Goal: Task Accomplishment & Management: Manage account settings

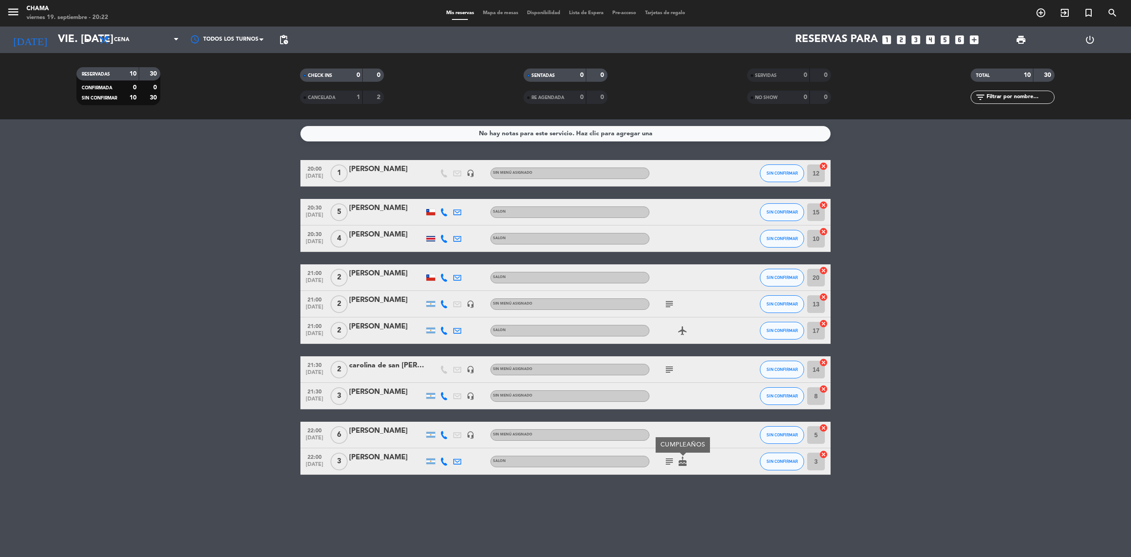
click at [950, 41] on icon "looks_5" at bounding box center [944, 39] width 11 height 11
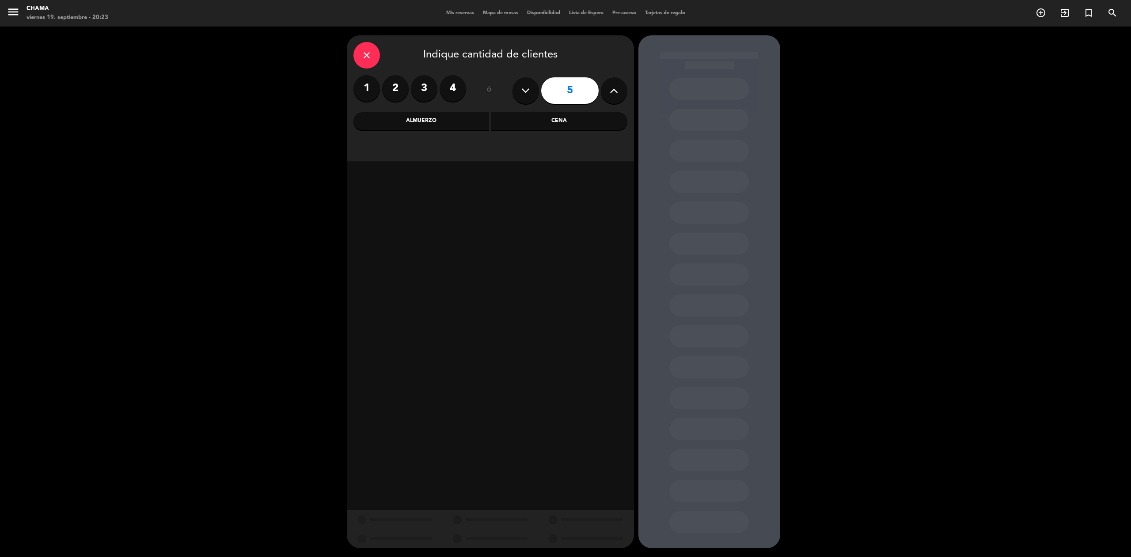
click at [580, 120] on div "Cena" at bounding box center [559, 121] width 136 height 18
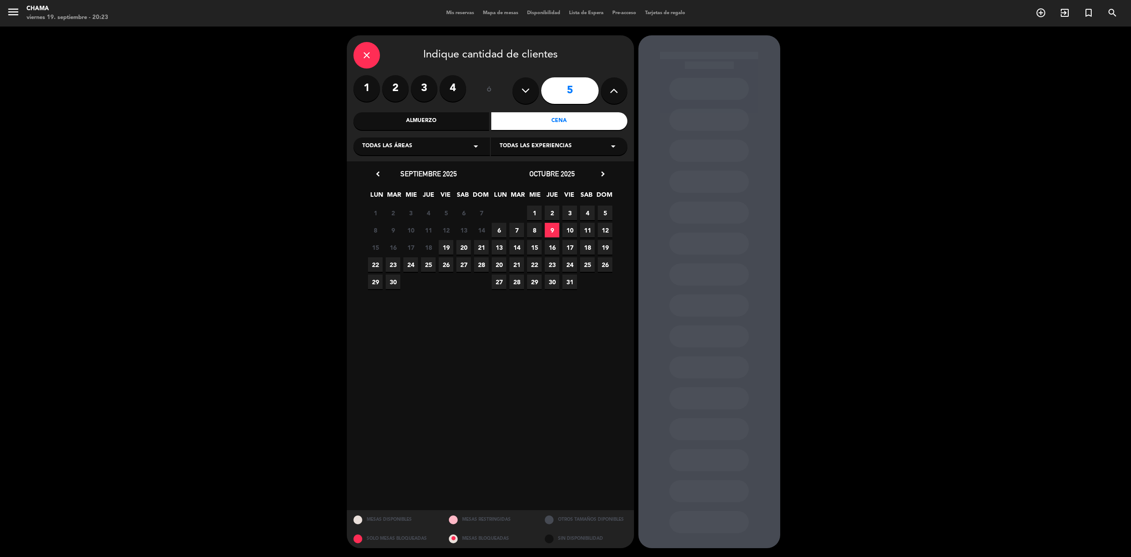
click at [442, 244] on span "19" at bounding box center [446, 247] width 15 height 15
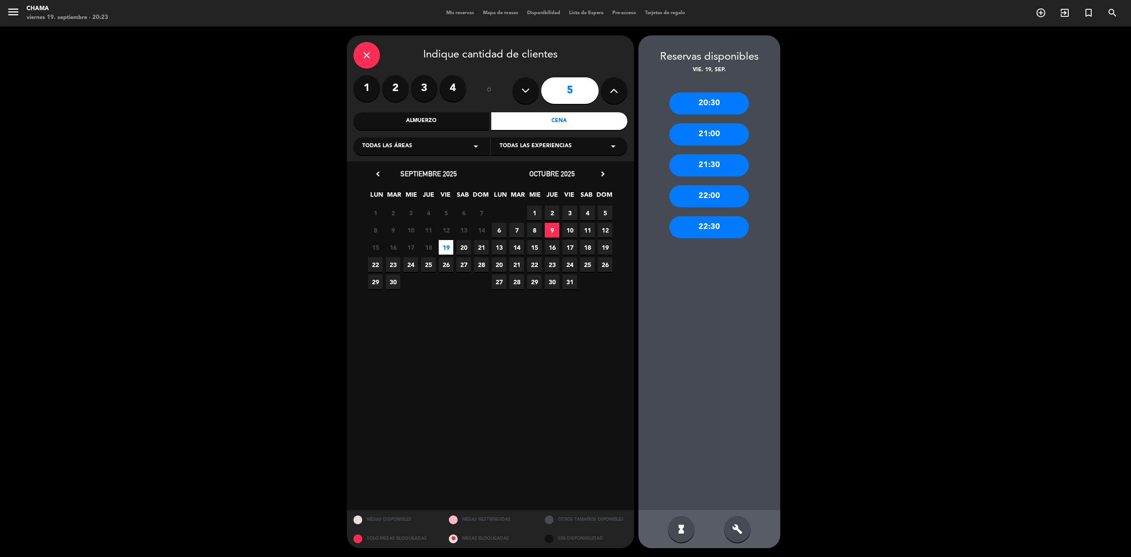
click at [708, 161] on div "21:30" at bounding box center [709, 165] width 80 height 22
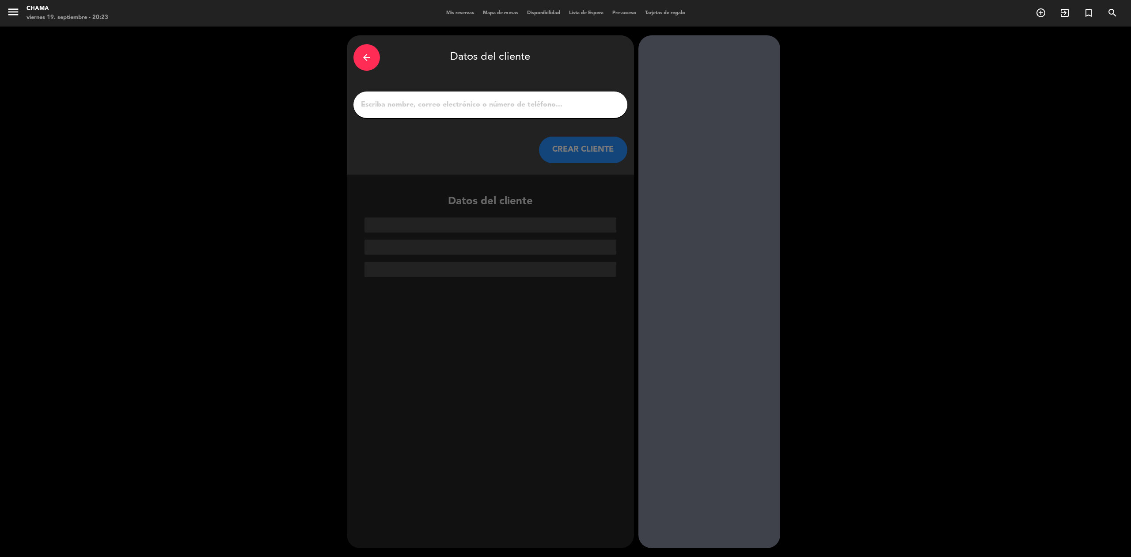
click at [539, 112] on div at bounding box center [490, 104] width 274 height 27
click at [538, 109] on input "1" at bounding box center [490, 104] width 261 height 12
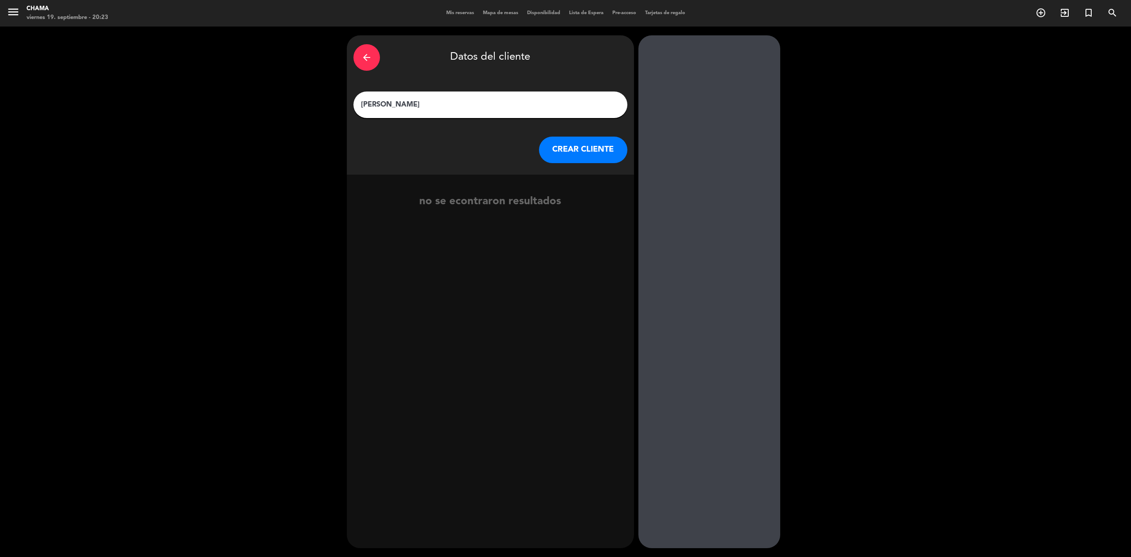
type input "[PERSON_NAME]"
click at [562, 154] on button "CREAR CLIENTE" at bounding box center [583, 149] width 88 height 27
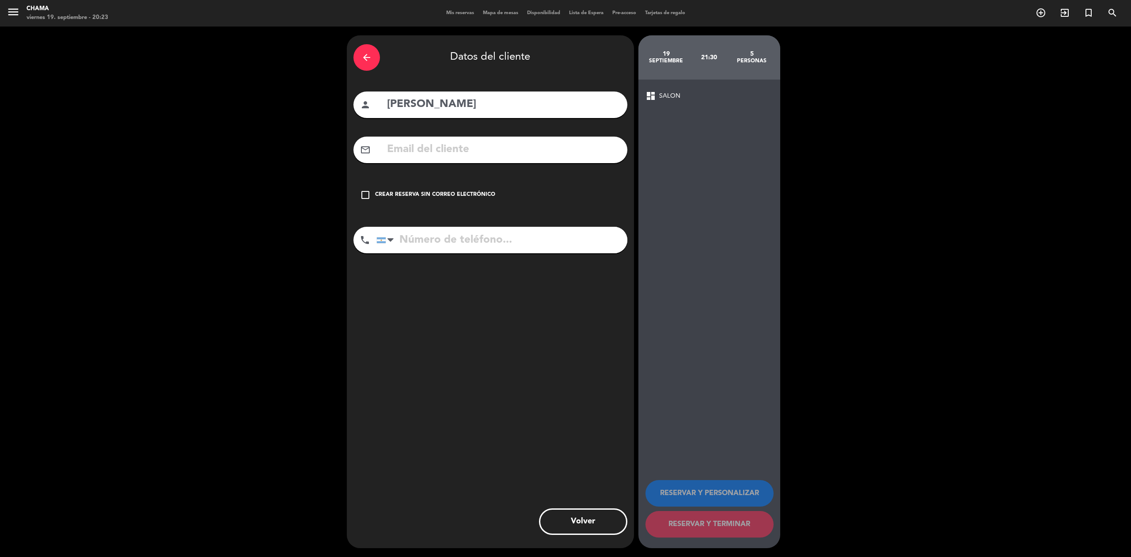
click at [362, 192] on icon "check_box_outline_blank" at bounding box center [365, 194] width 11 height 11
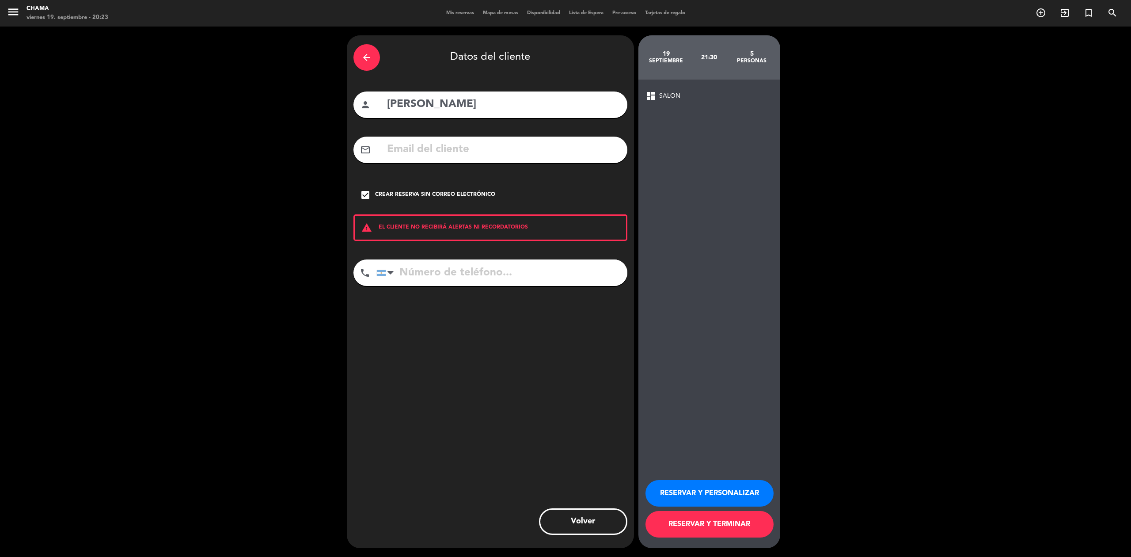
click at [707, 524] on button "RESERVAR Y TERMINAR" at bounding box center [709, 524] width 128 height 27
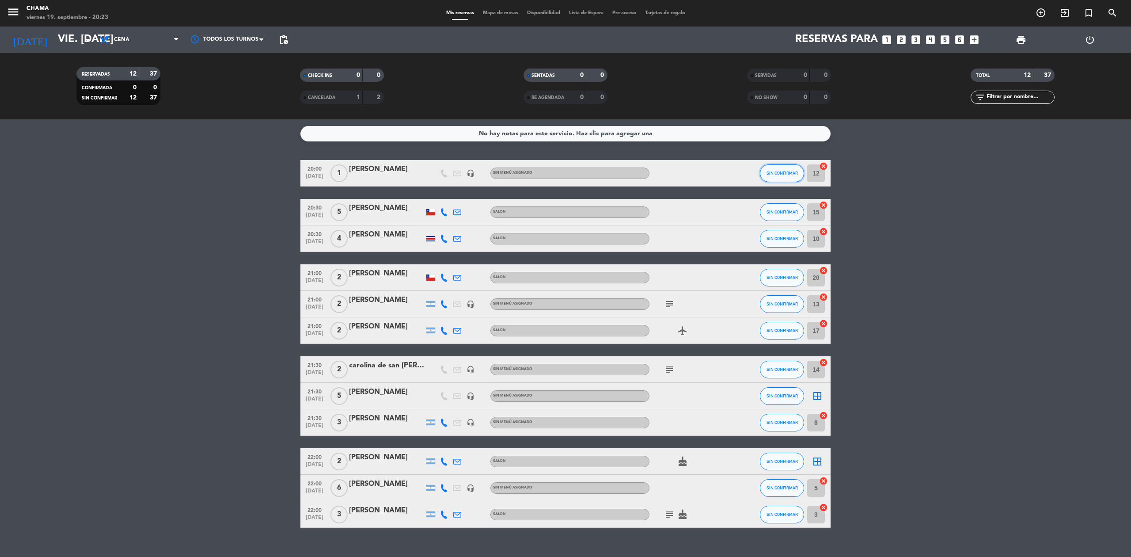
click at [787, 172] on span "SIN CONFIRMAR" at bounding box center [781, 172] width 31 height 5
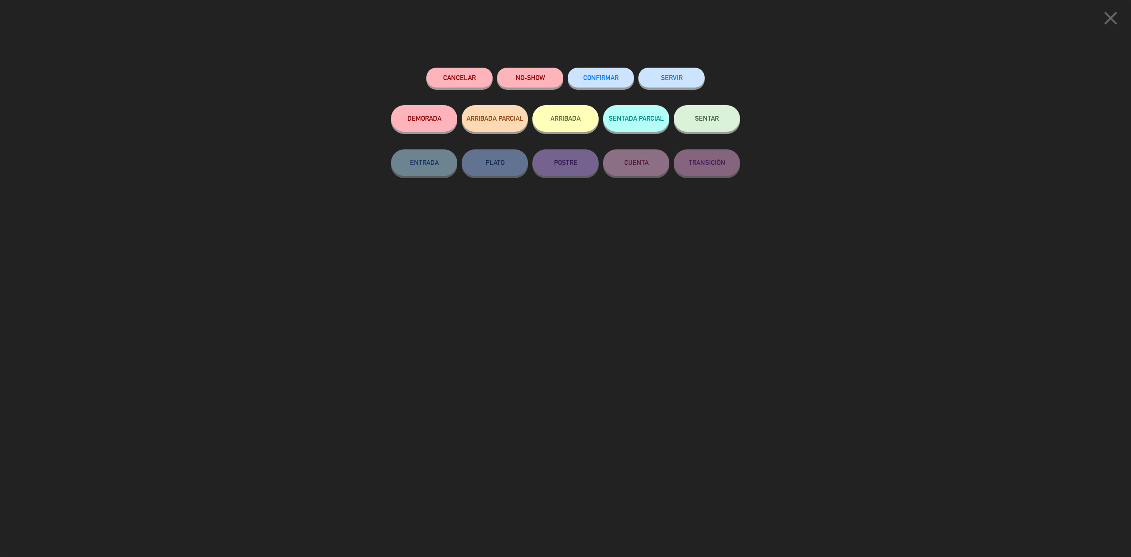
click at [705, 117] on span "SENTAR" at bounding box center [707, 118] width 24 height 8
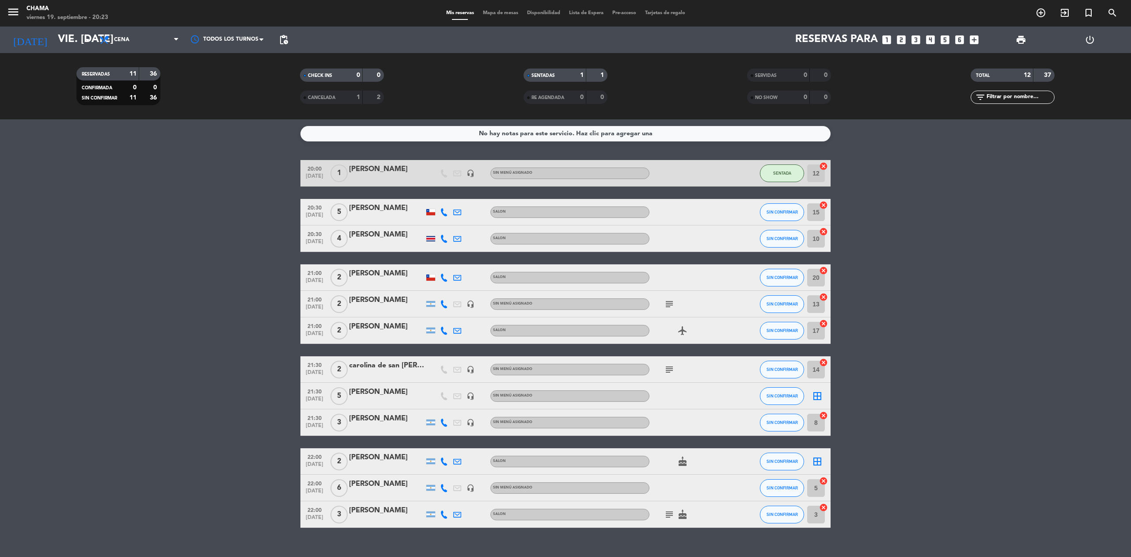
click at [686, 465] on icon "cake" at bounding box center [682, 461] width 11 height 11
click at [814, 394] on icon "border_all" at bounding box center [817, 395] width 11 height 11
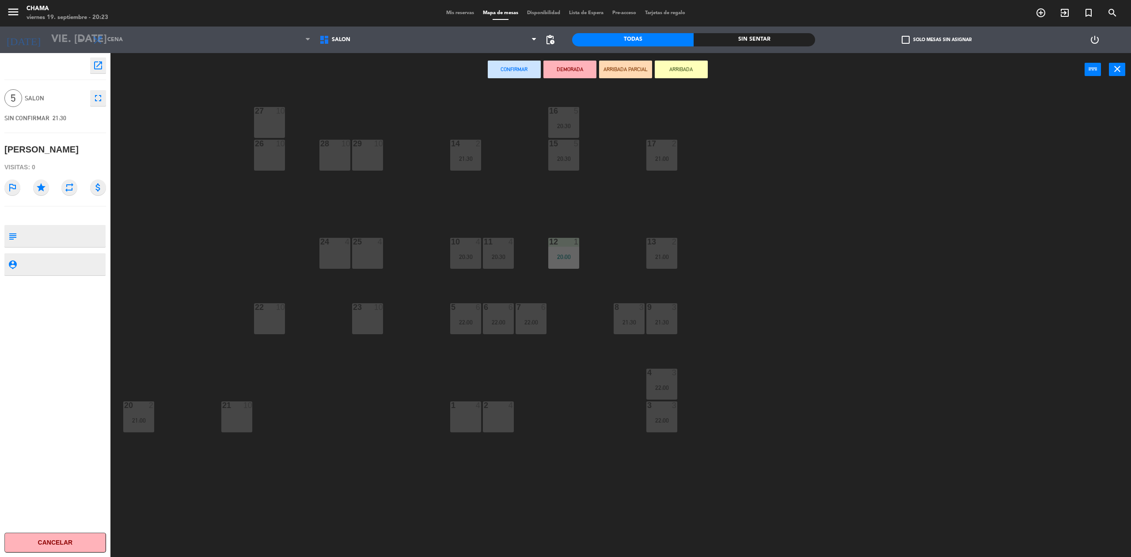
drag, startPoint x: 468, startPoint y: 422, endPoint x: 496, endPoint y: 419, distance: 27.6
click at [471, 421] on div "1 4" at bounding box center [465, 416] width 31 height 31
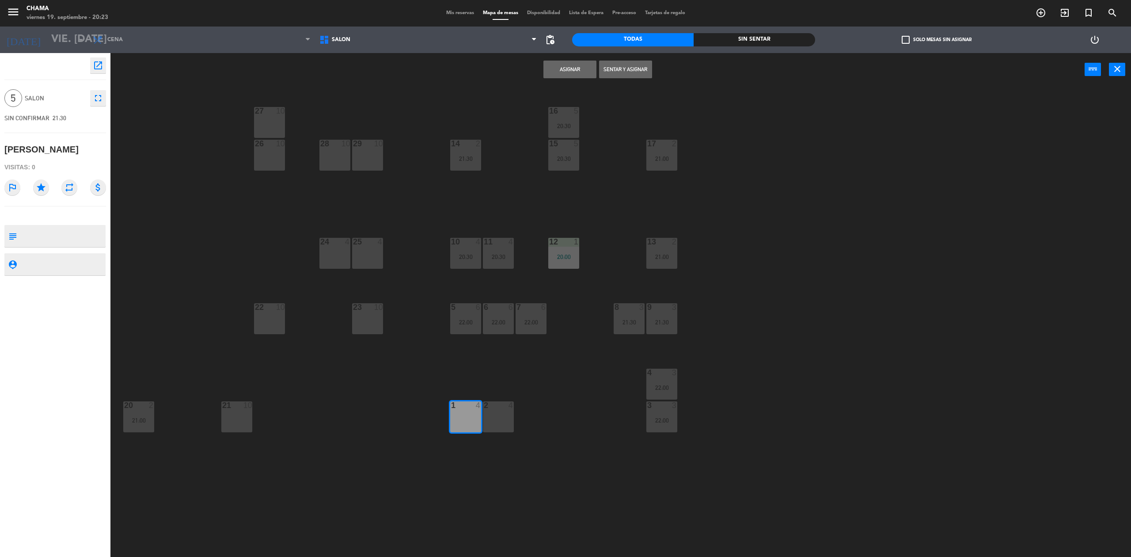
click at [496, 419] on div "2 4" at bounding box center [498, 416] width 31 height 31
click at [659, 412] on div "3 3 22:00" at bounding box center [661, 416] width 31 height 31
click at [585, 76] on button "Asignar" at bounding box center [569, 70] width 53 height 18
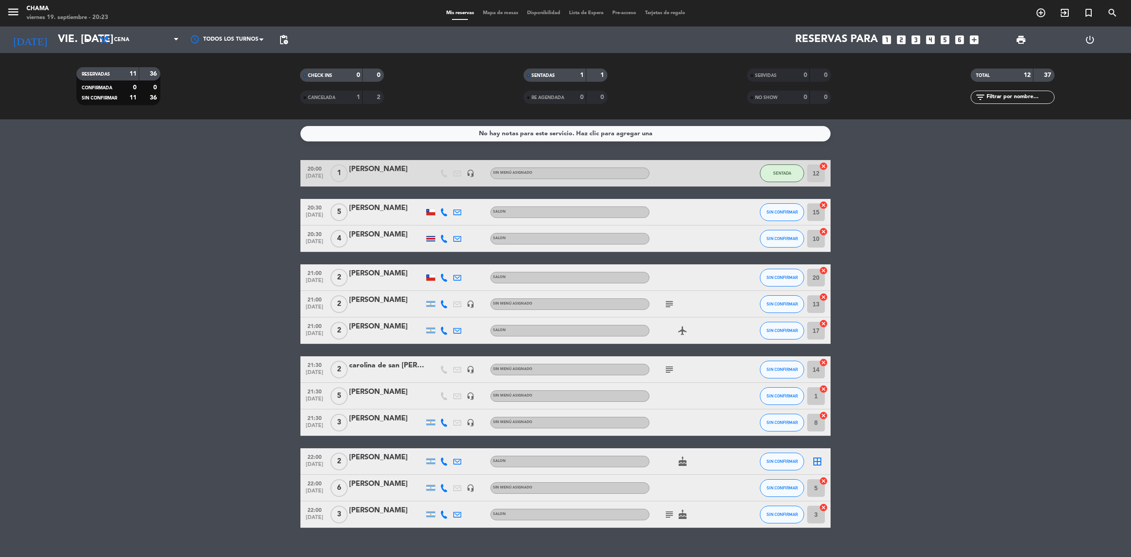
click at [822, 505] on icon "cancel" at bounding box center [823, 507] width 9 height 9
click at [815, 458] on icon "border_all" at bounding box center [817, 461] width 11 height 11
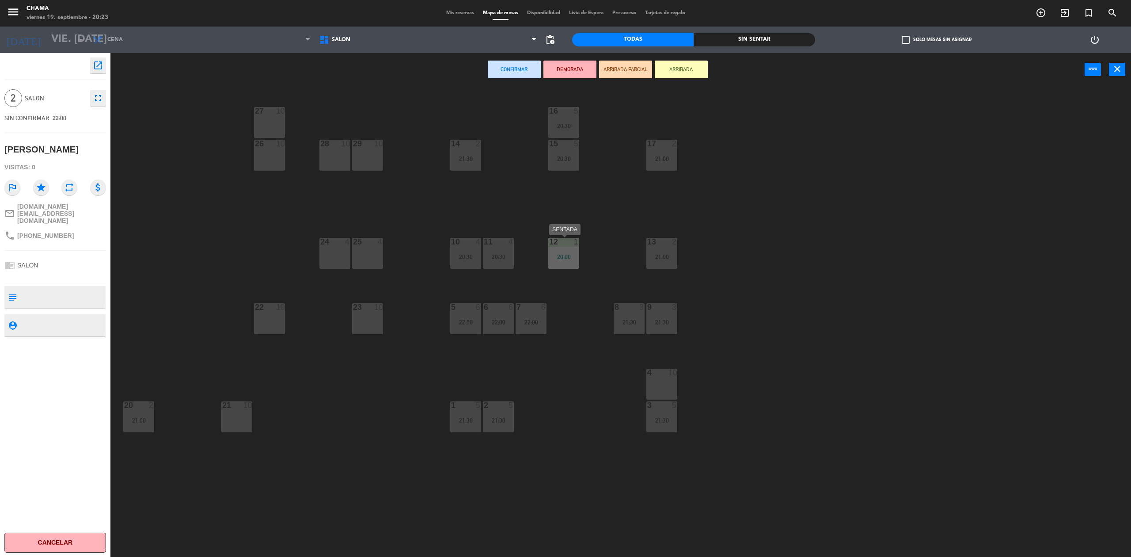
click at [562, 255] on div "20:00" at bounding box center [563, 257] width 31 height 6
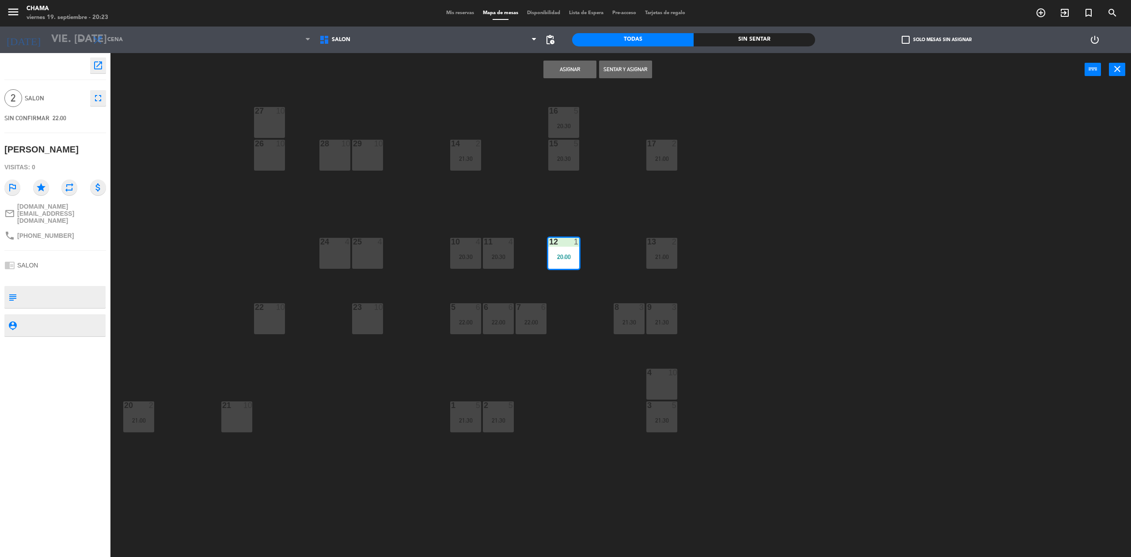
click at [581, 64] on button "Asignar" at bounding box center [569, 70] width 53 height 18
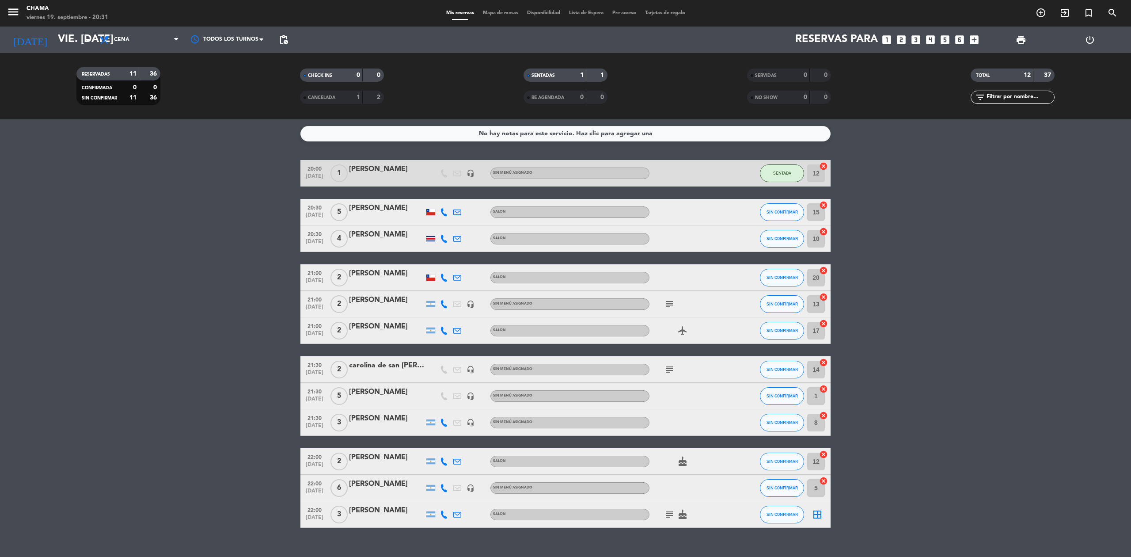
click at [928, 39] on icon "looks_4" at bounding box center [929, 39] width 11 height 11
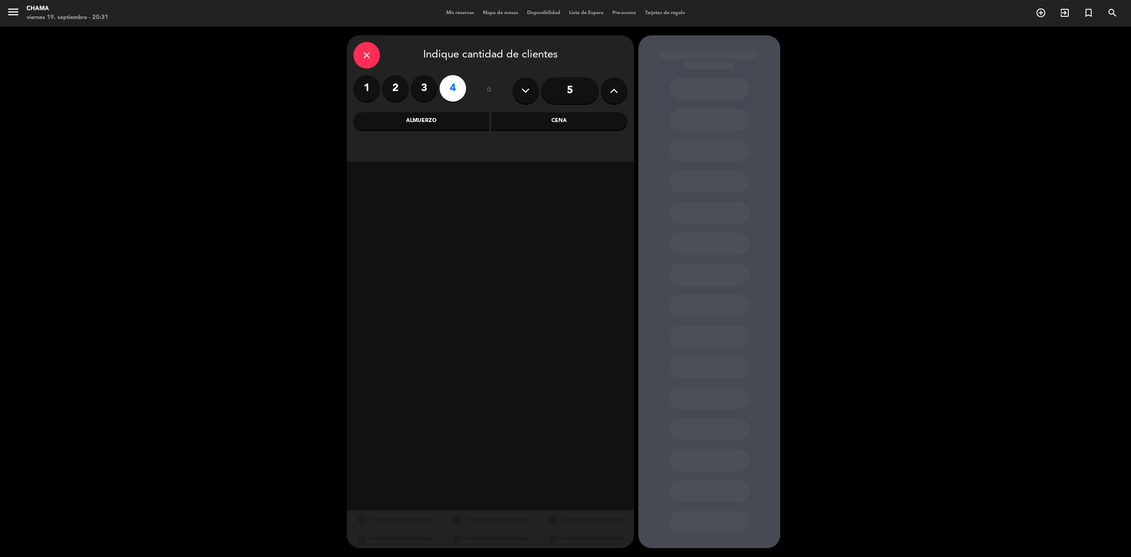
click at [520, 126] on div "Cena" at bounding box center [559, 121] width 136 height 18
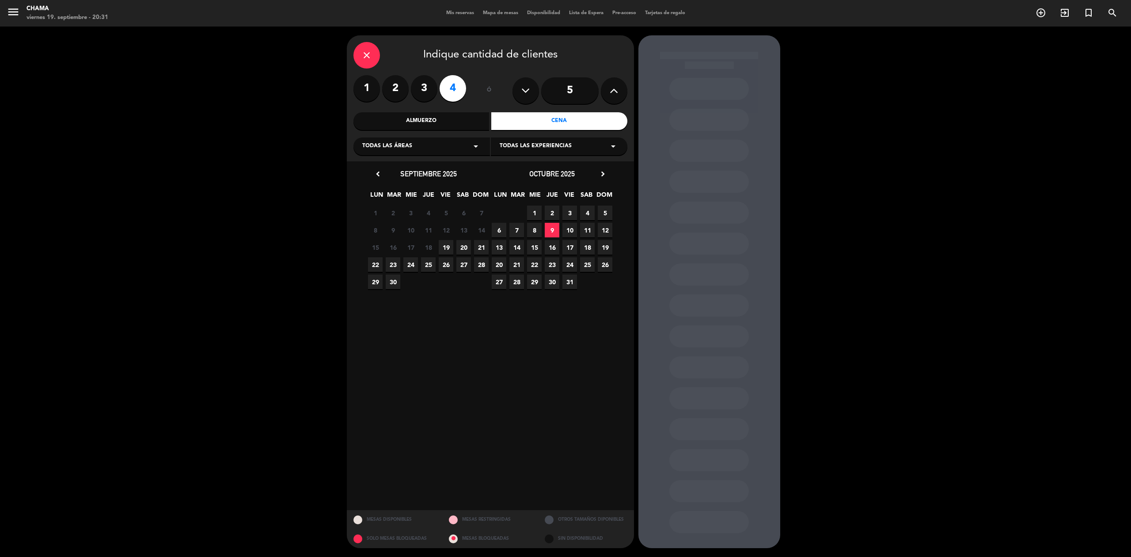
click at [444, 250] on span "19" at bounding box center [446, 247] width 15 height 15
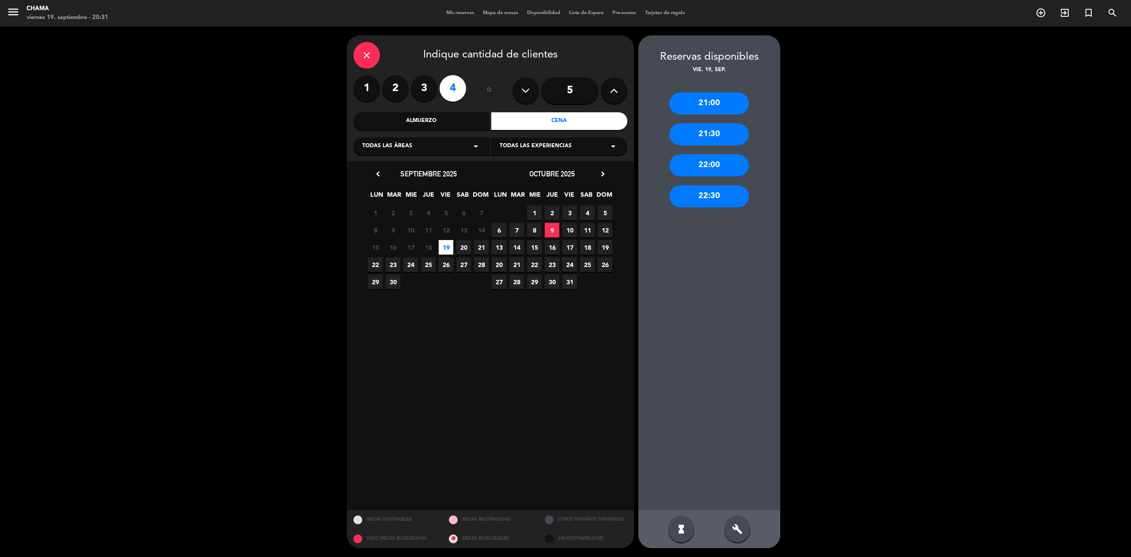
click at [709, 109] on div "21:00" at bounding box center [709, 103] width 80 height 22
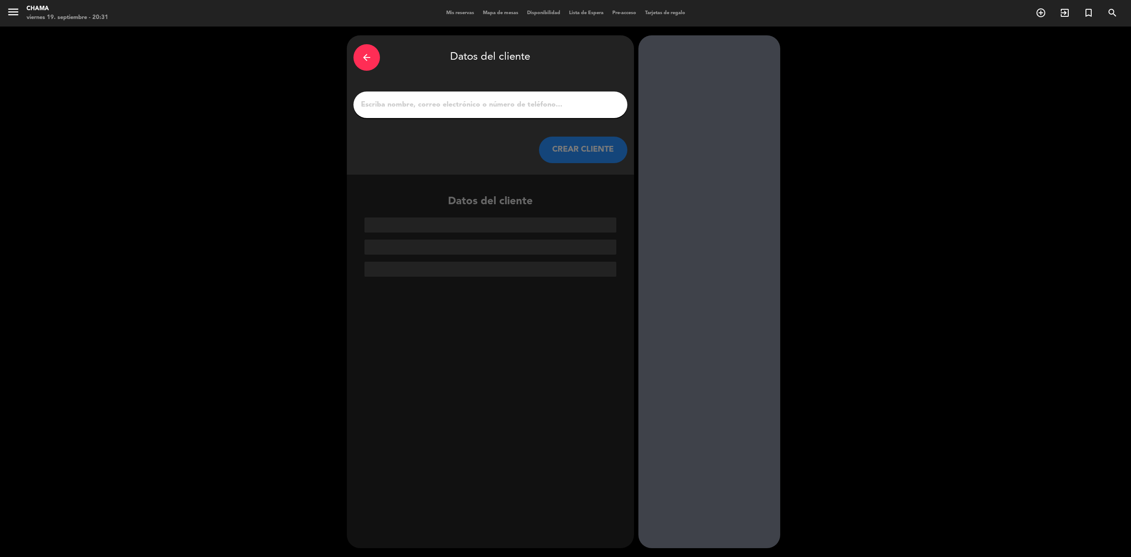
click at [515, 111] on div at bounding box center [490, 104] width 274 height 27
click at [514, 106] on input "1" at bounding box center [490, 104] width 261 height 12
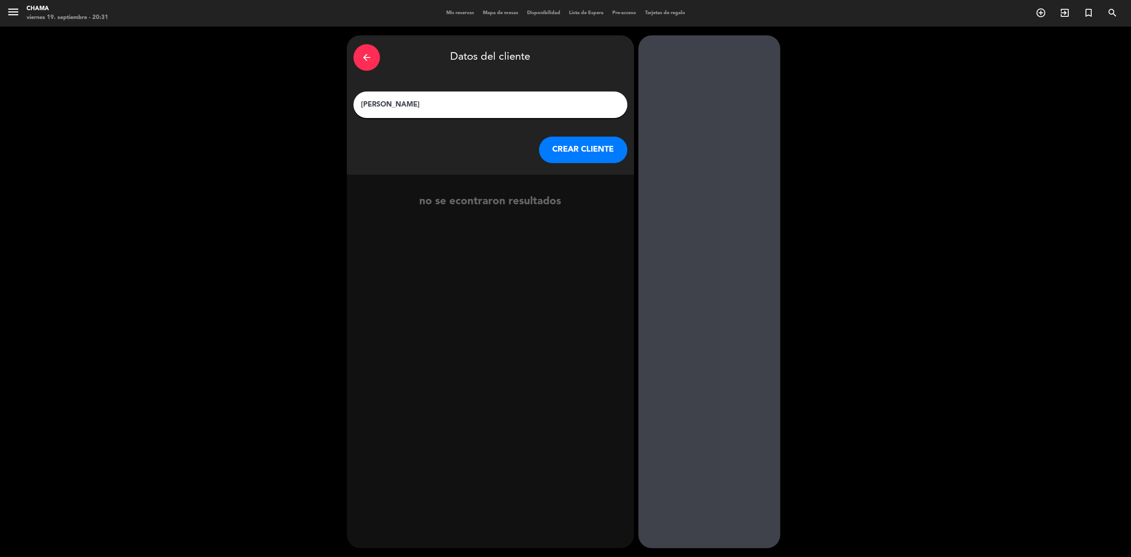
type input "[PERSON_NAME]"
click at [559, 138] on button "CREAR CLIENTE" at bounding box center [583, 149] width 88 height 27
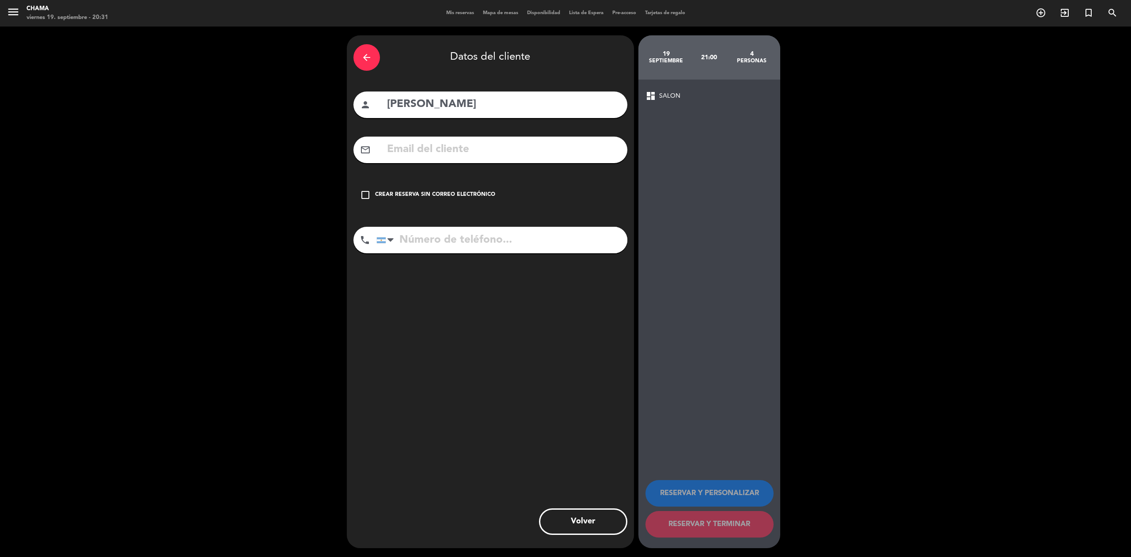
click at [368, 197] on icon "check_box_outline_blank" at bounding box center [365, 194] width 11 height 11
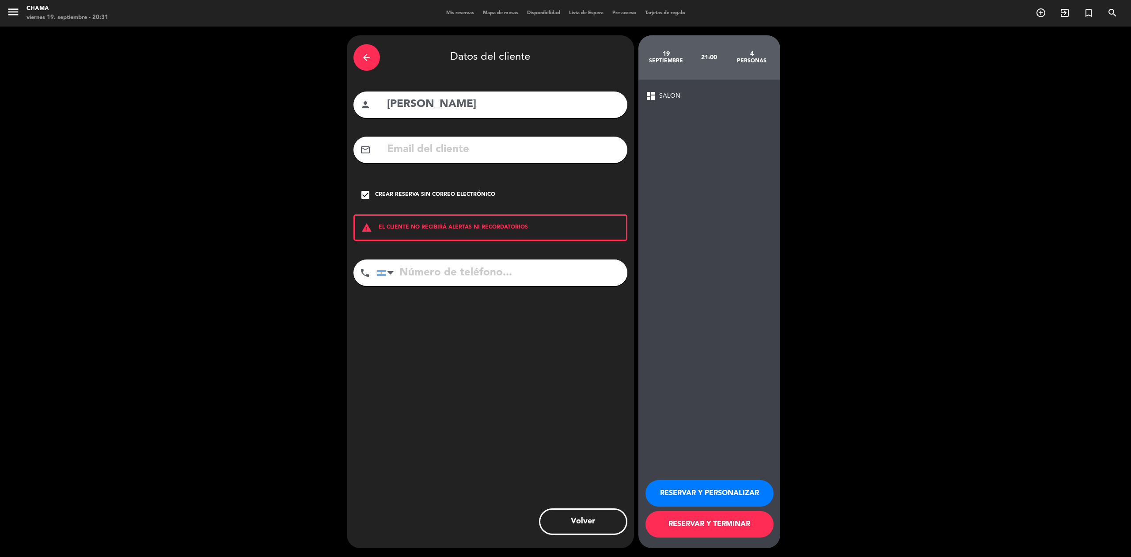
click at [714, 525] on button "RESERVAR Y TERMINAR" at bounding box center [709, 524] width 128 height 27
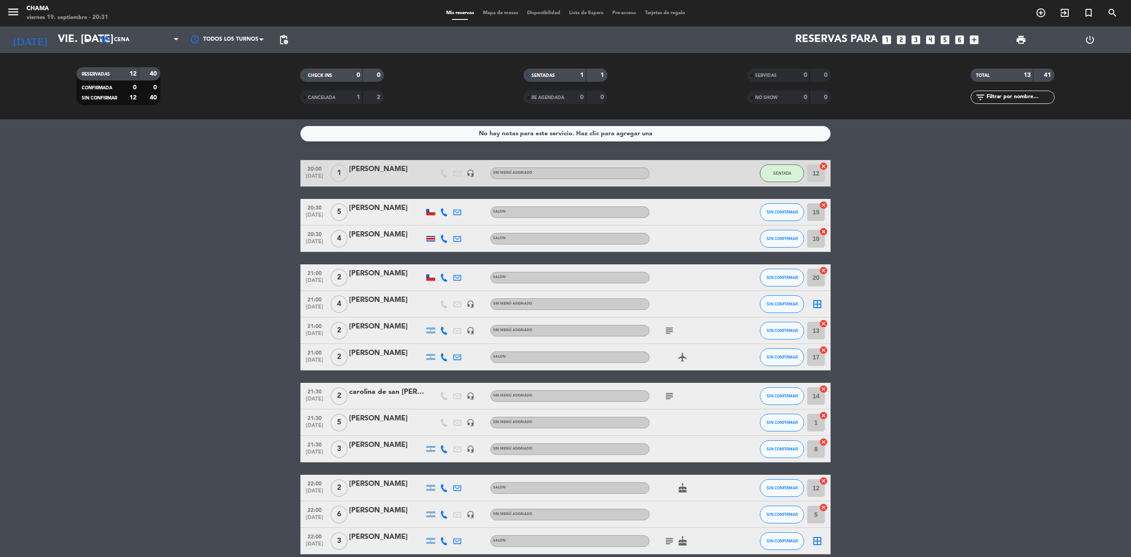
click at [818, 305] on icon "border_all" at bounding box center [817, 304] width 11 height 11
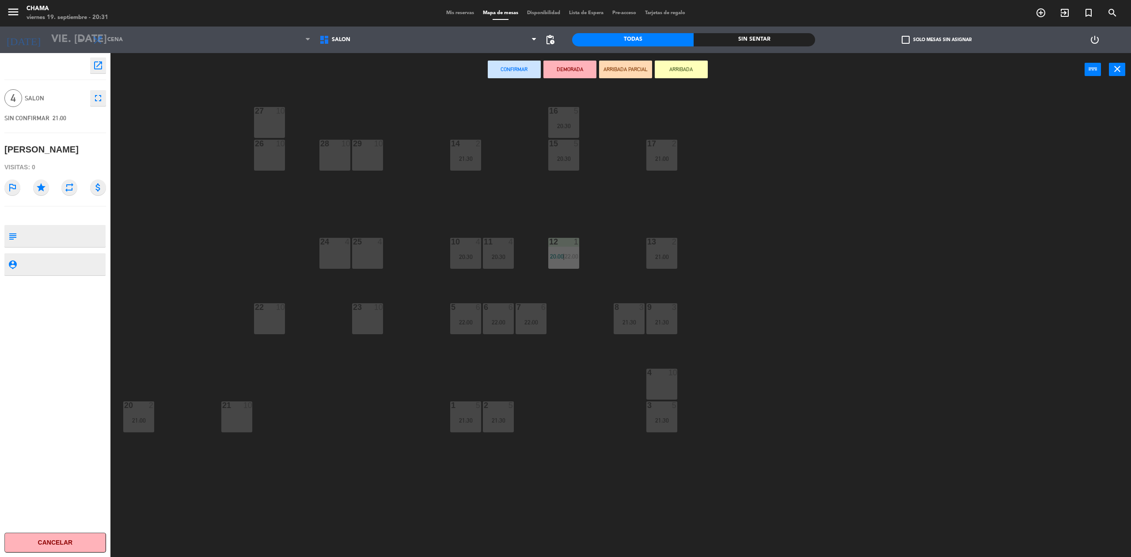
drag, startPoint x: 333, startPoint y: 257, endPoint x: 347, endPoint y: 254, distance: 14.4
click at [334, 256] on div "24 4" at bounding box center [334, 253] width 31 height 31
click at [373, 253] on div "25 4" at bounding box center [367, 253] width 31 height 31
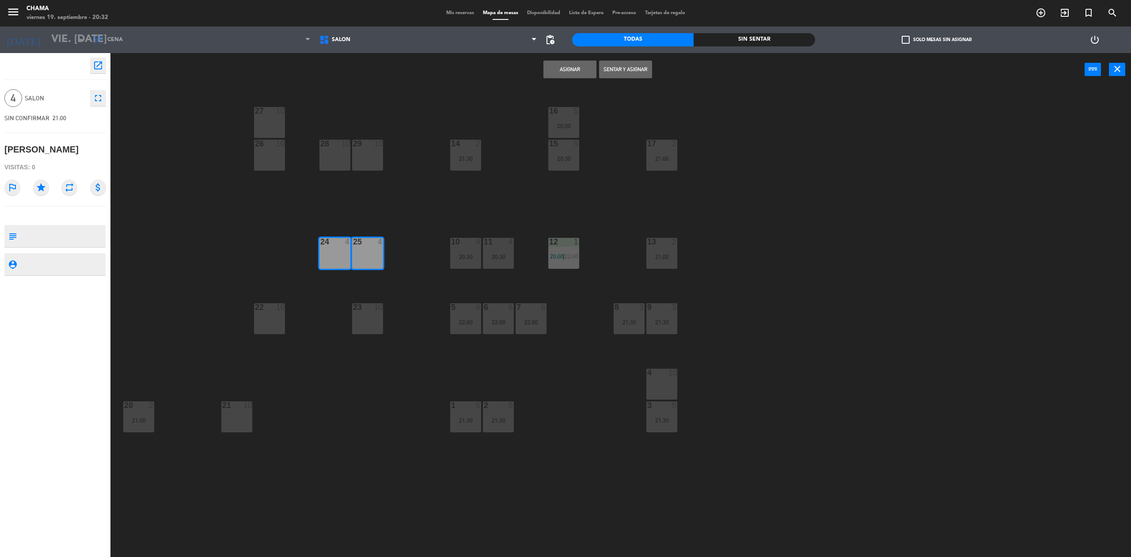
click at [563, 66] on button "Asignar" at bounding box center [569, 70] width 53 height 18
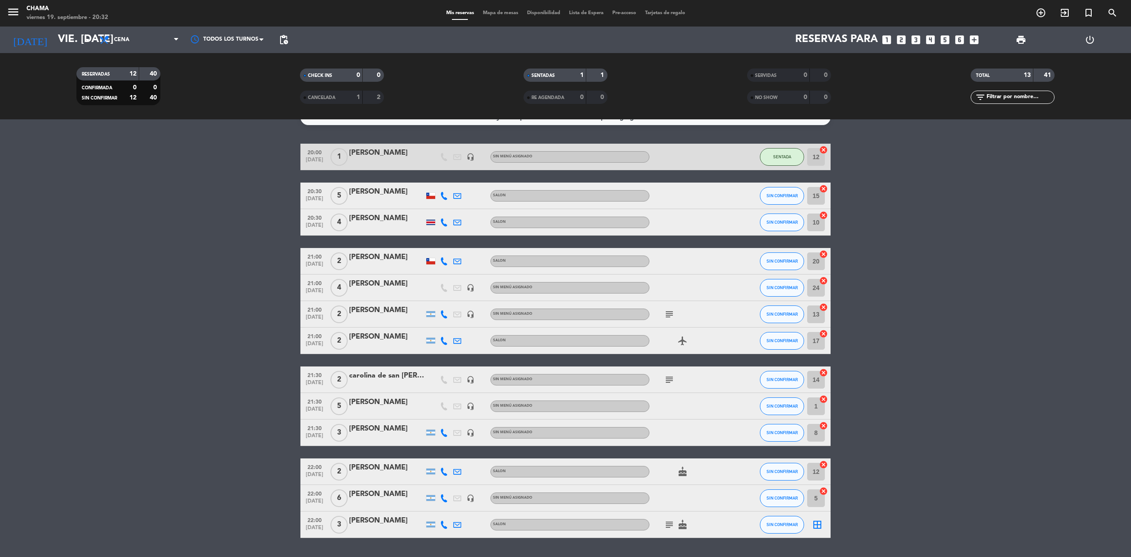
scroll to position [41, 0]
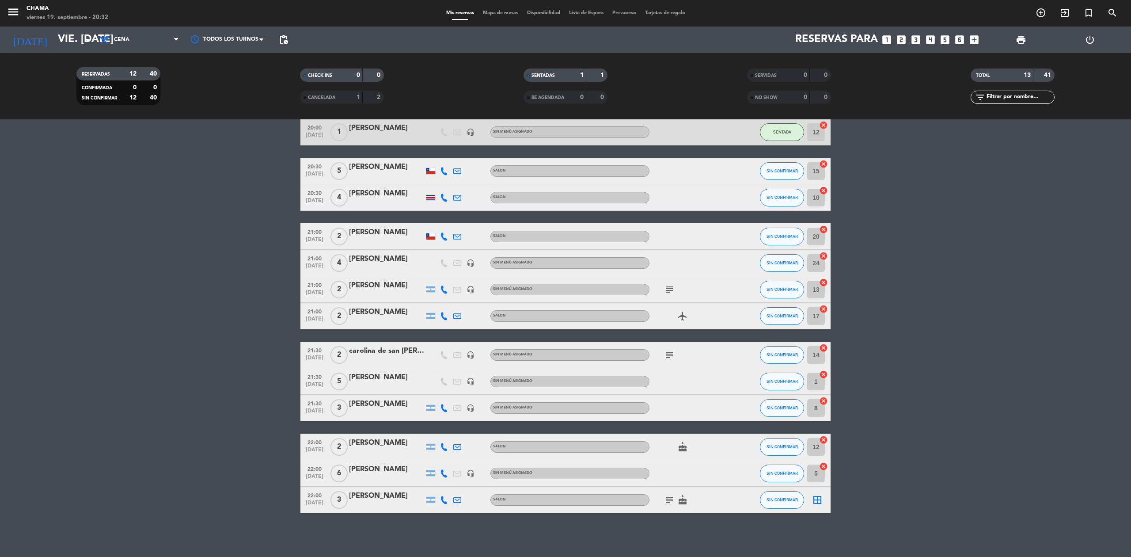
click at [664, 285] on icon "subject" at bounding box center [669, 289] width 11 height 11
click at [686, 320] on icon "airplanemode_active" at bounding box center [682, 316] width 11 height 11
drag, startPoint x: 667, startPoint y: 357, endPoint x: 713, endPoint y: 392, distance: 57.7
click at [668, 357] on icon "subject" at bounding box center [669, 354] width 11 height 11
click at [777, 172] on span "SIN CONFIRMAR" at bounding box center [781, 170] width 31 height 5
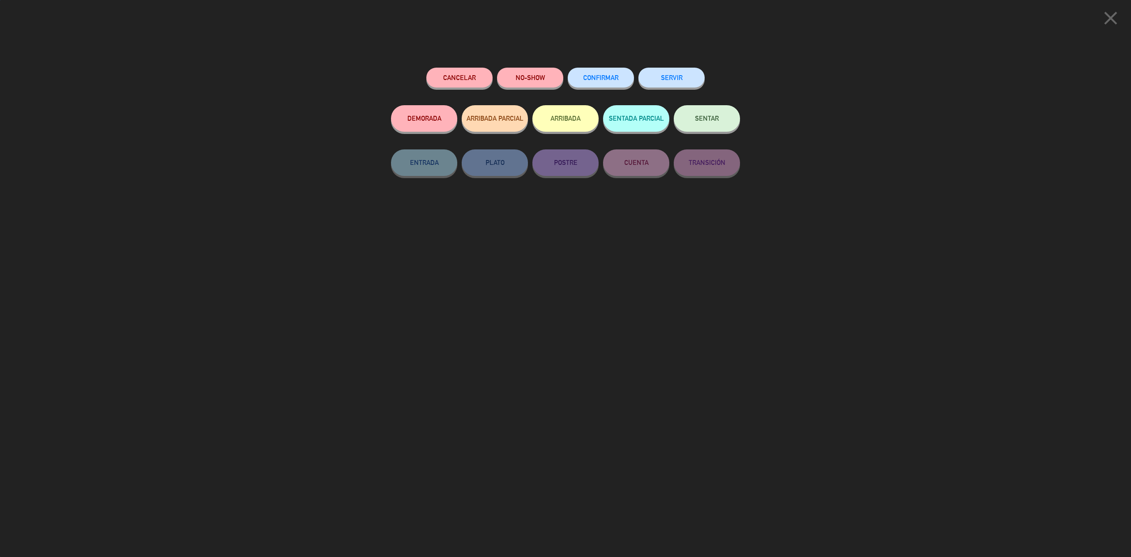
click at [707, 118] on span "SENTAR" at bounding box center [707, 118] width 24 height 8
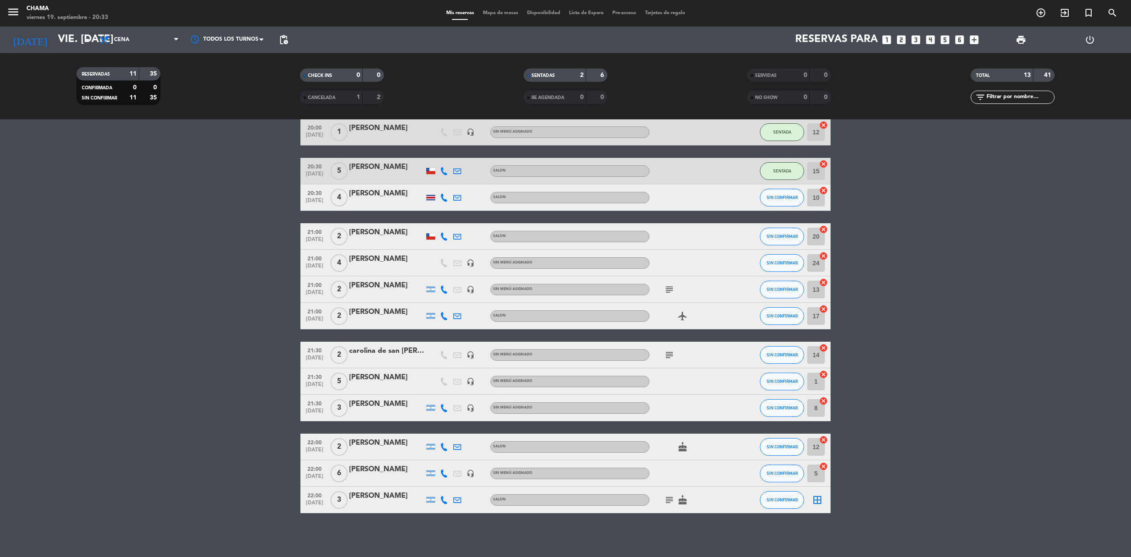
scroll to position [0, 0]
